Goal: Information Seeking & Learning: Learn about a topic

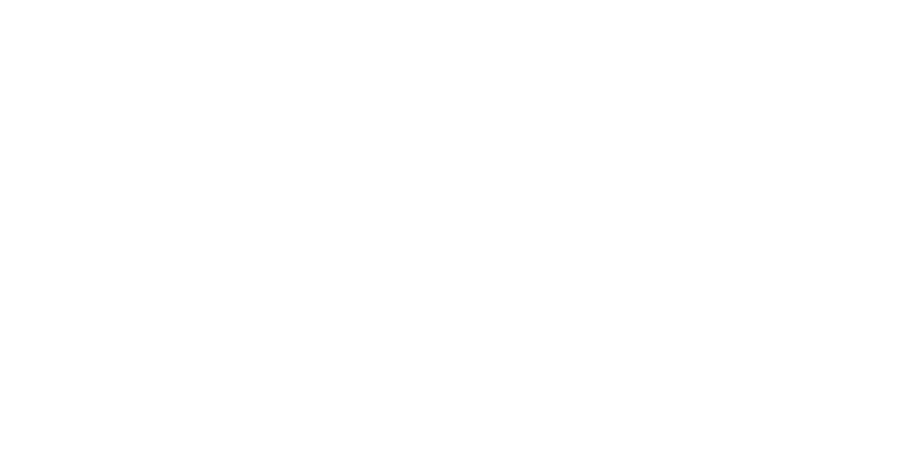
scroll to position [195, 0]
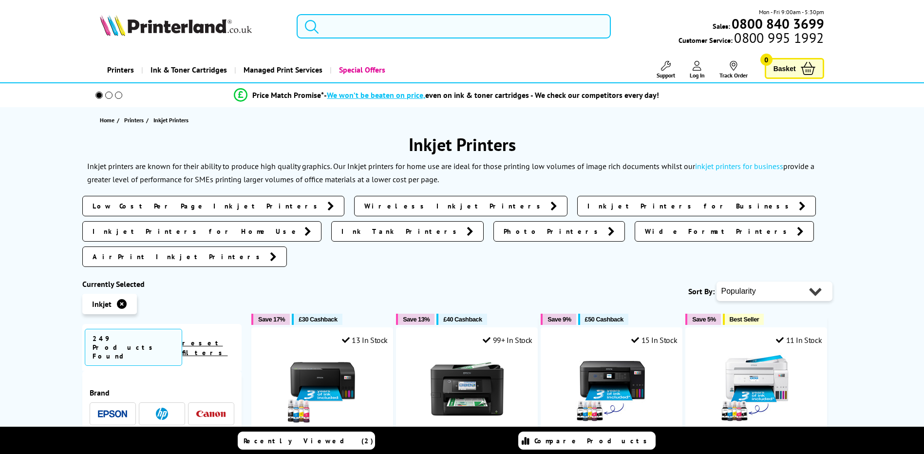
scroll to position [49, 0]
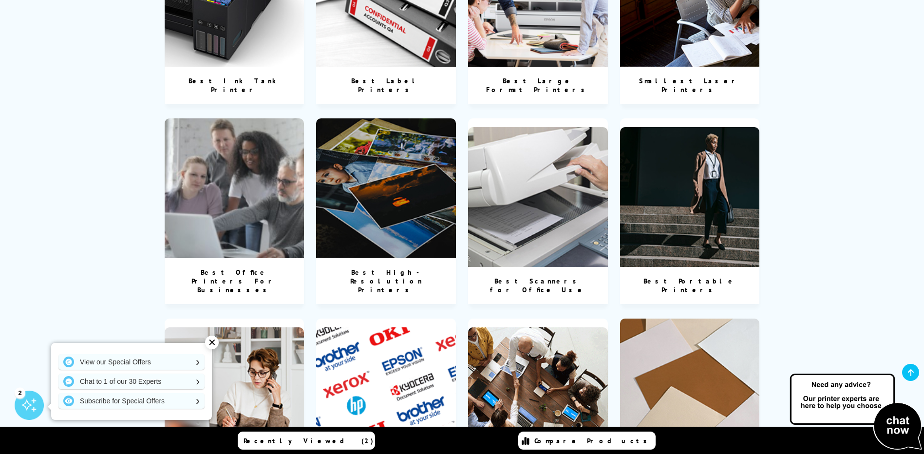
scroll to position [876, 0]
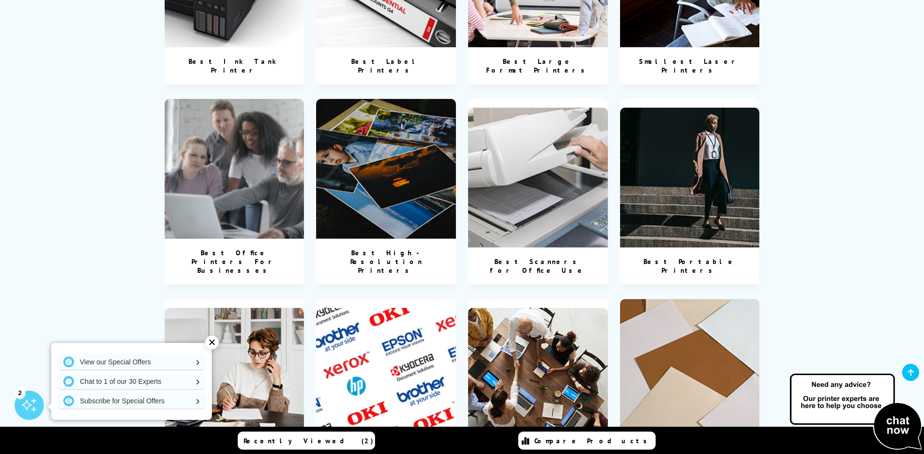
click at [243, 159] on img at bounding box center [235, 169] width 140 height 140
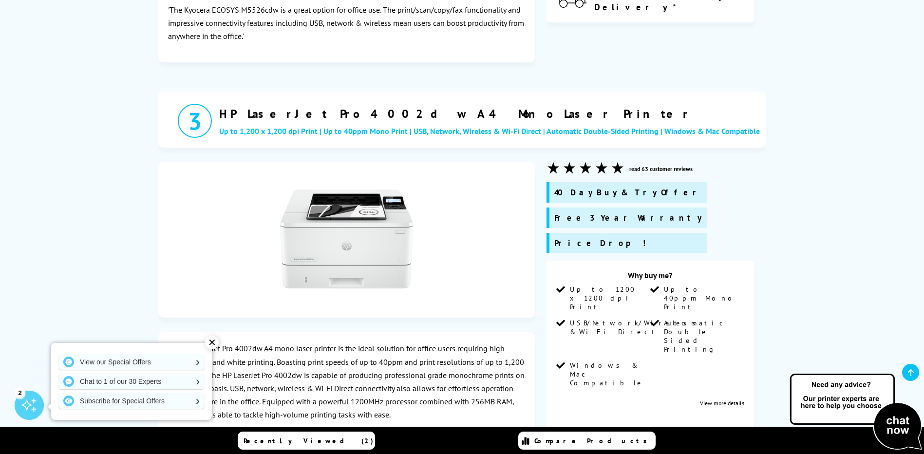
scroll to position [1558, 0]
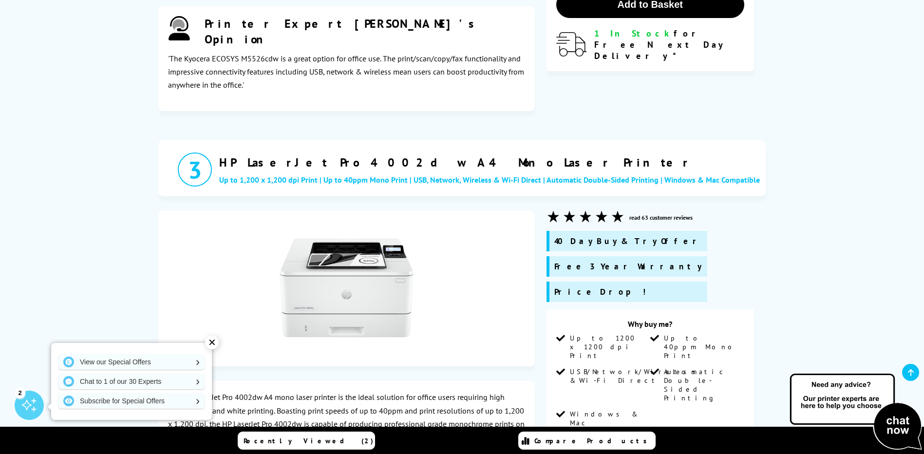
click at [341, 221] on img at bounding box center [347, 288] width 134 height 134
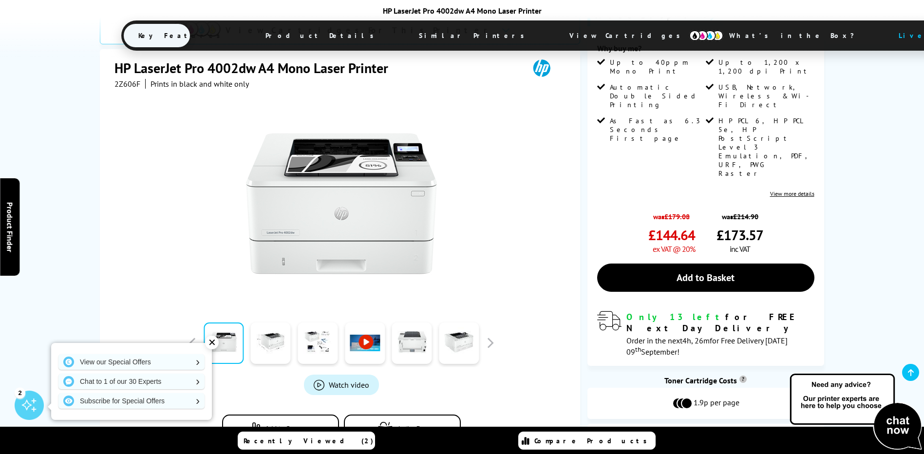
scroll to position [243, 0]
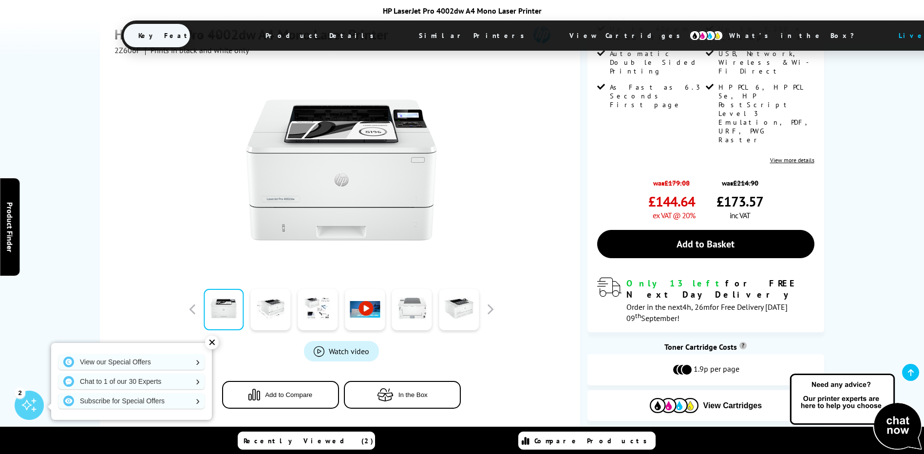
click at [414, 289] on link at bounding box center [412, 309] width 40 height 41
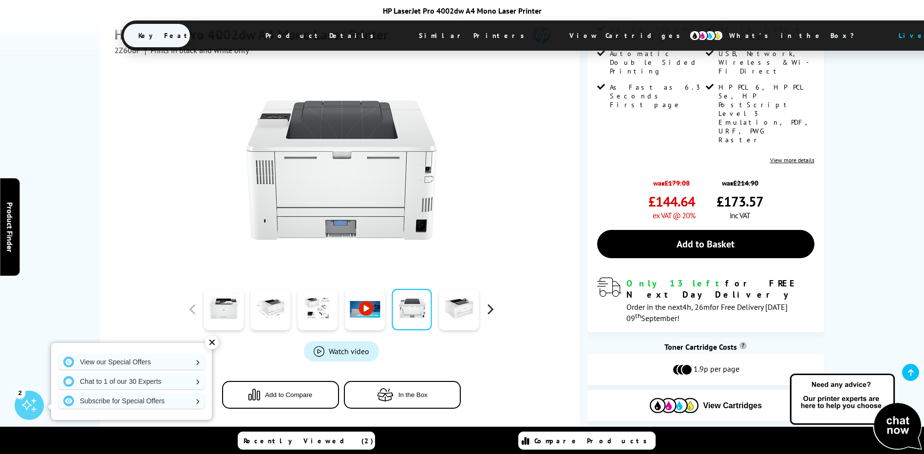
click at [487, 302] on button "button" at bounding box center [490, 309] width 15 height 15
click at [488, 302] on button "button" at bounding box center [490, 309] width 15 height 15
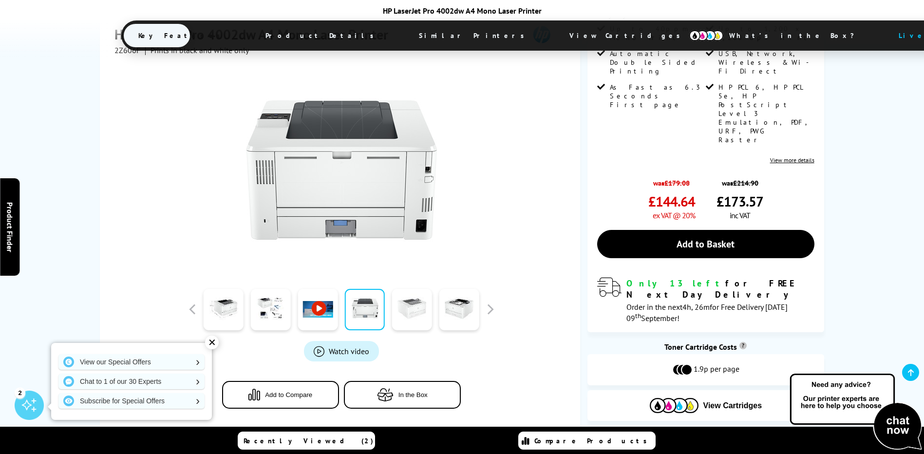
click at [392, 289] on link at bounding box center [412, 309] width 40 height 41
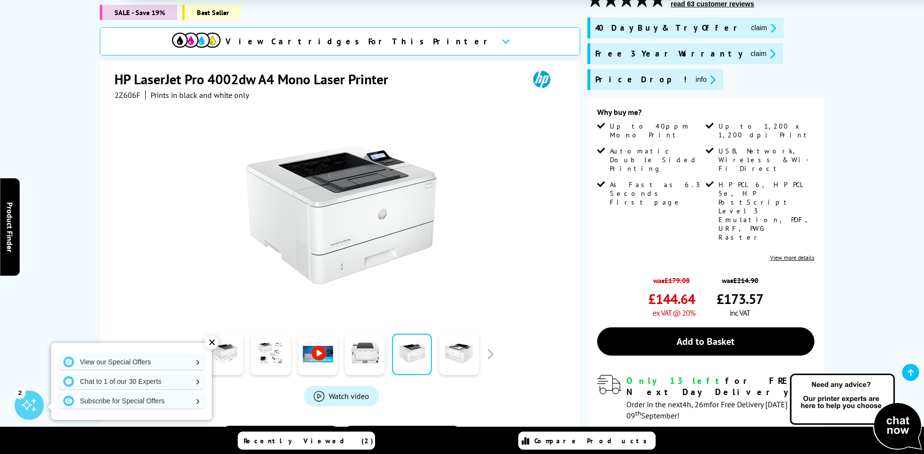
scroll to position [0, 0]
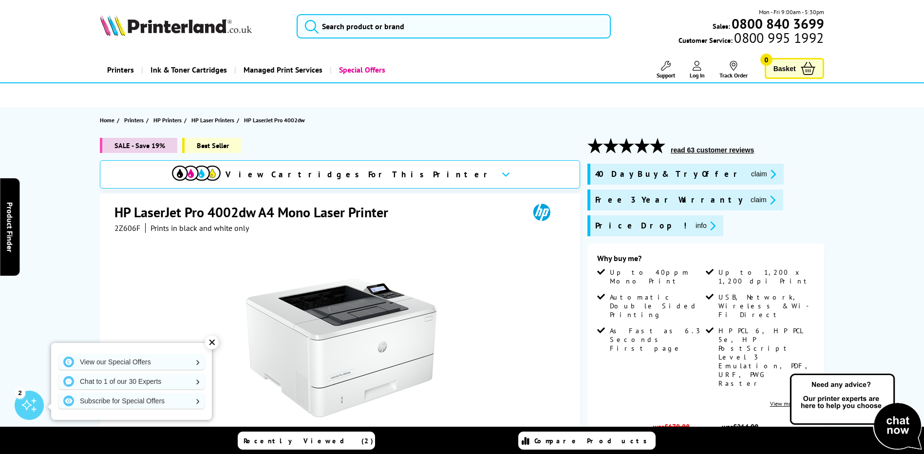
click at [378, 176] on span "View Cartridges For This Printer" at bounding box center [359, 174] width 268 height 11
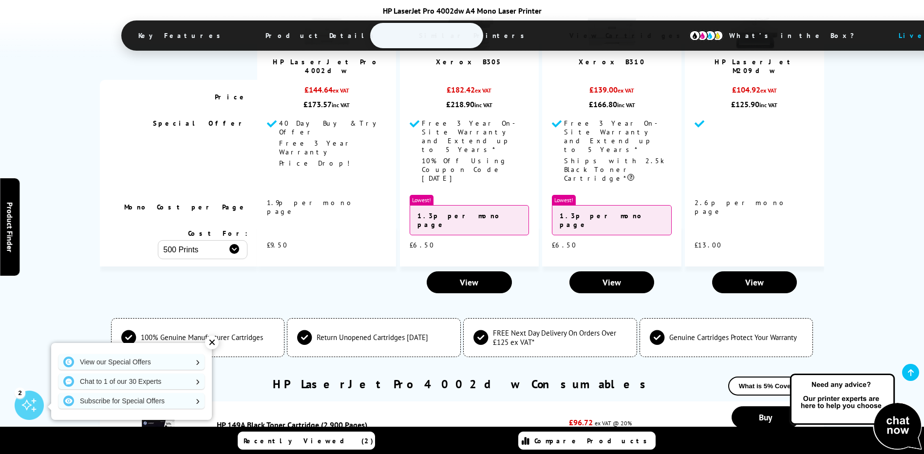
scroll to position [2164, 0]
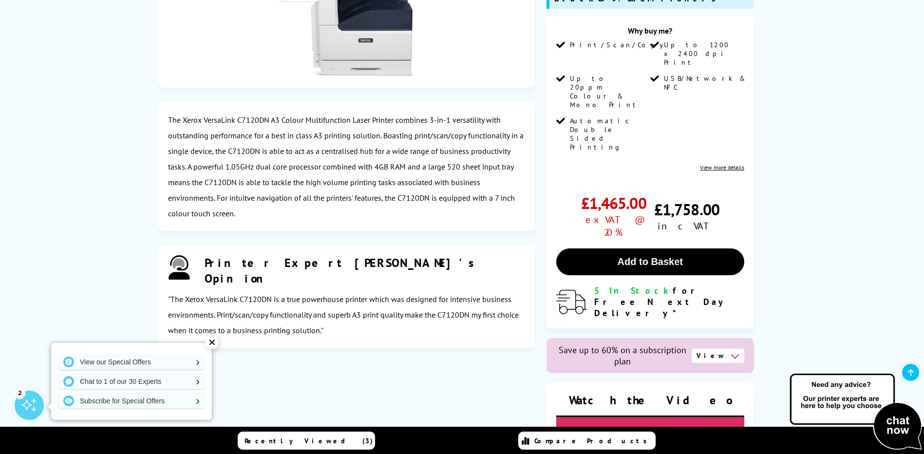
scroll to position [3516, 0]
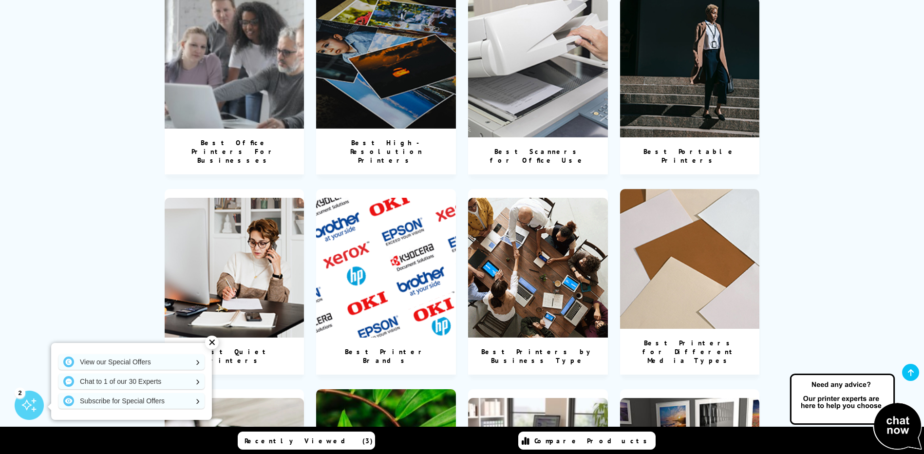
scroll to position [1266, 0]
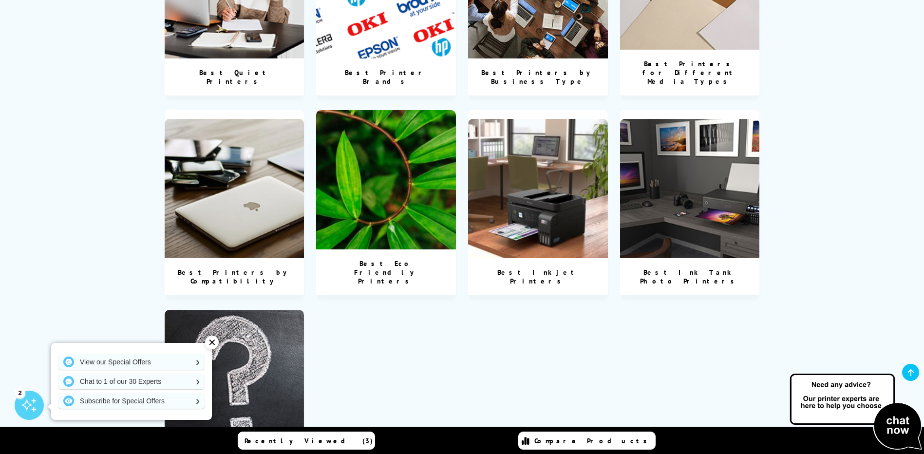
click at [586, 140] on img at bounding box center [538, 189] width 140 height 140
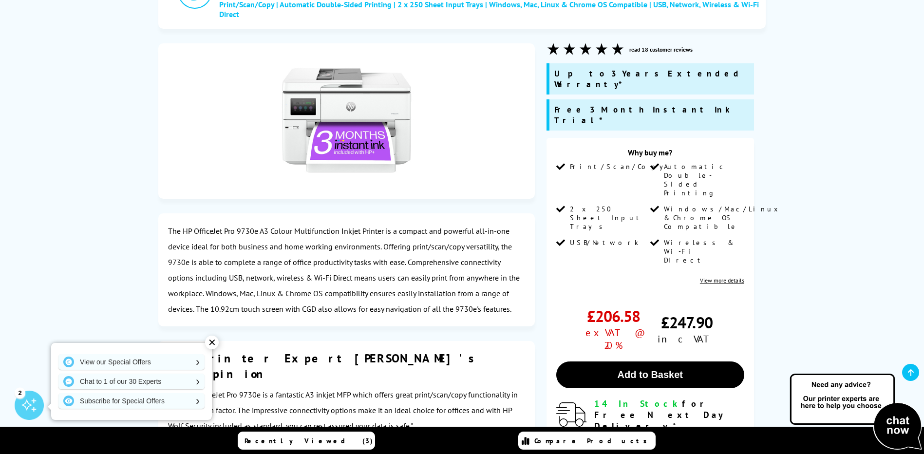
scroll to position [1802, 0]
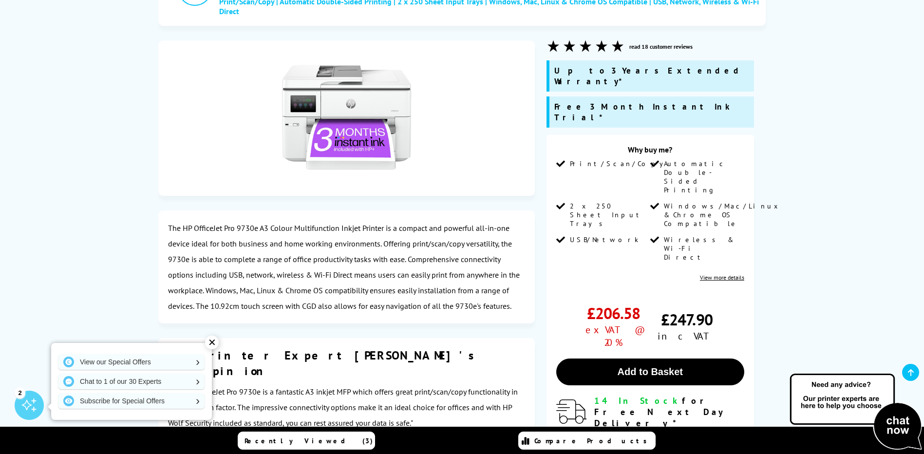
click at [324, 50] on img at bounding box center [347, 117] width 134 height 134
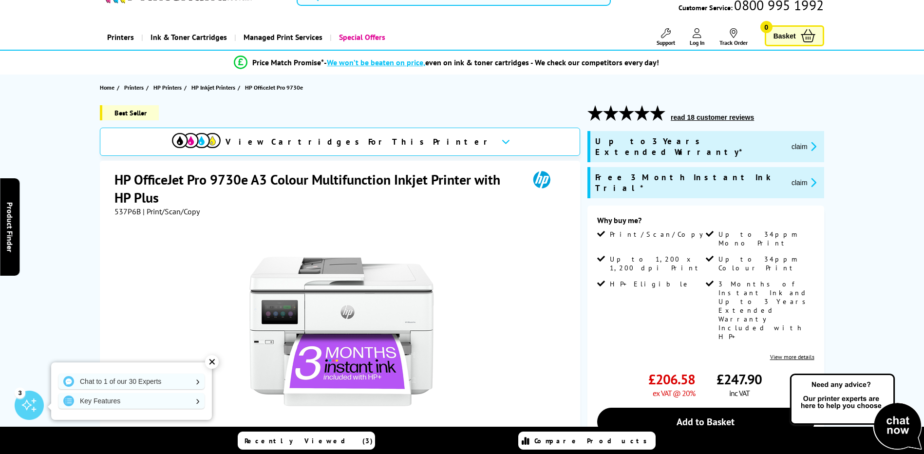
scroll to position [49, 0]
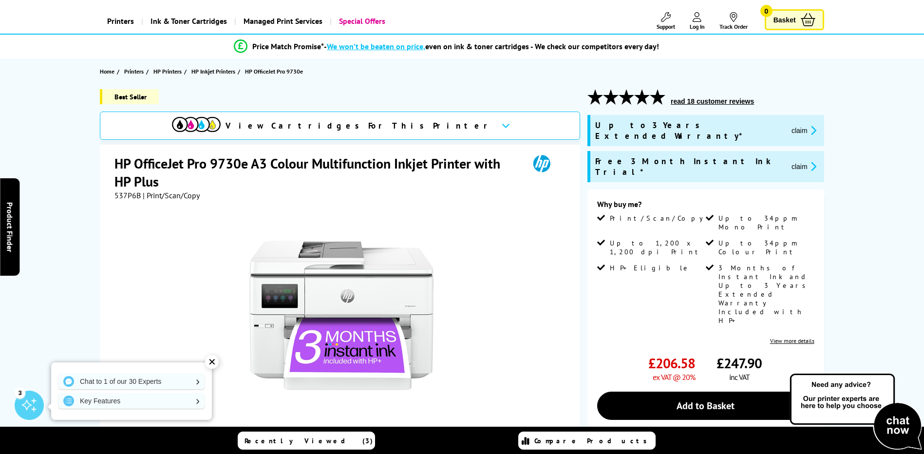
click at [373, 125] on span "View Cartridges For This Printer" at bounding box center [359, 125] width 268 height 11
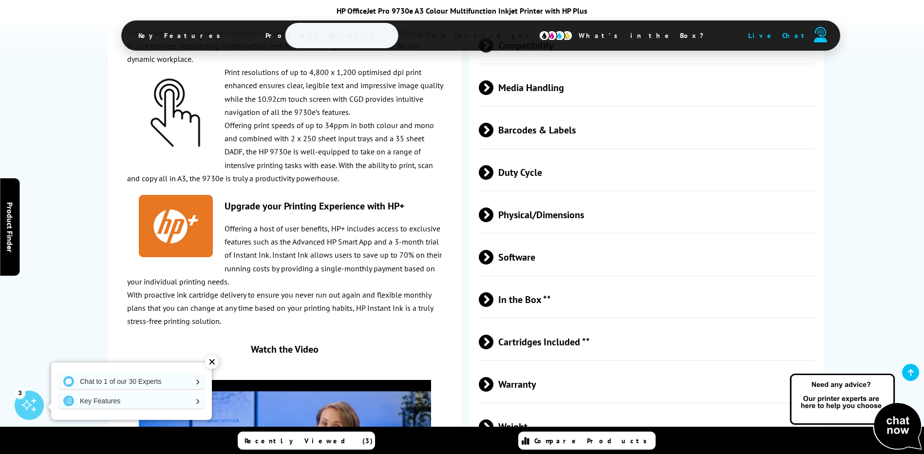
scroll to position [2007, 0]
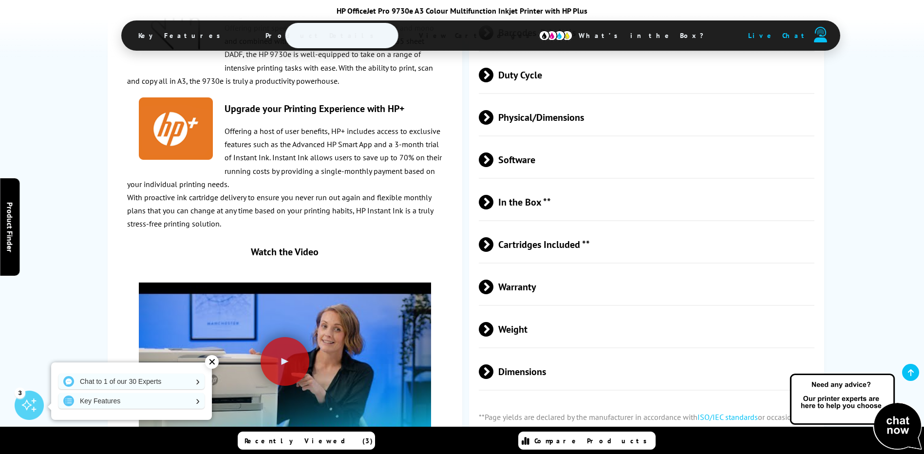
click at [493, 364] on span at bounding box center [493, 371] width 0 height 15
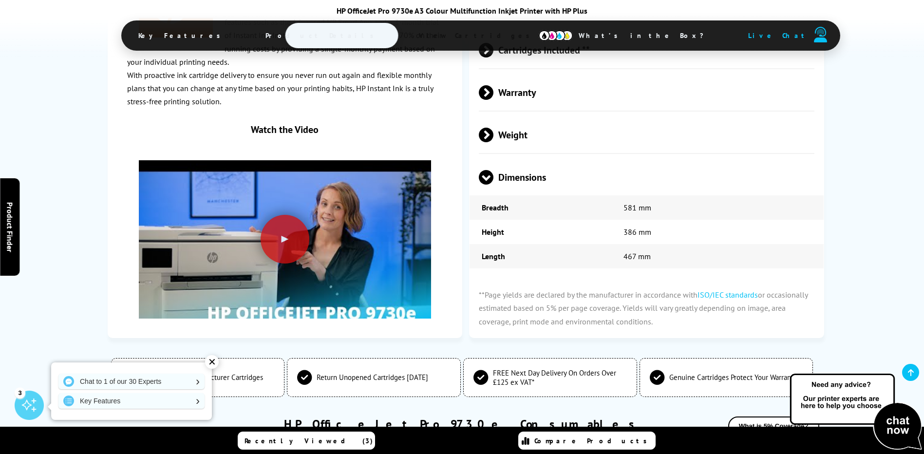
scroll to position [2202, 0]
click at [349, 30] on span "Product Details" at bounding box center [322, 35] width 143 height 23
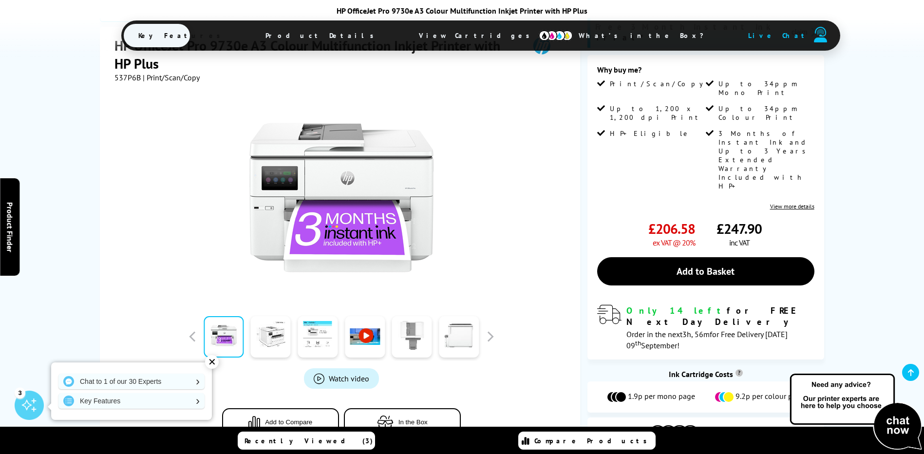
scroll to position [152, 0]
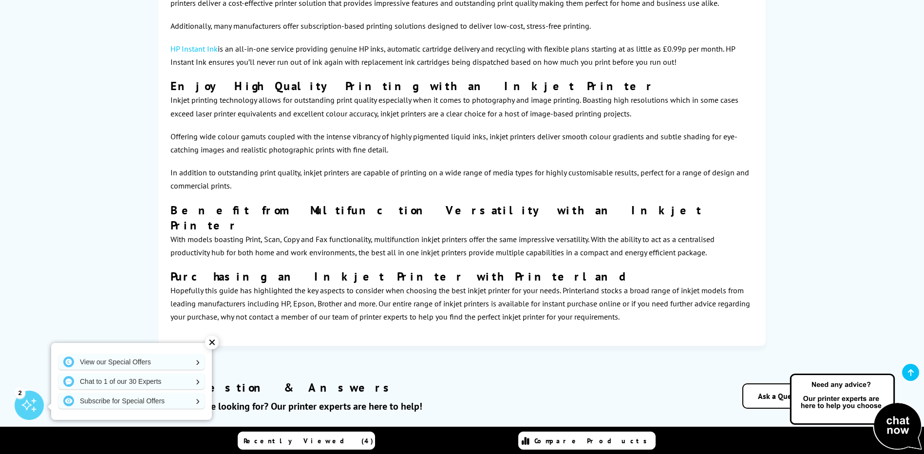
scroll to position [3405, 0]
